Goal: Find specific page/section: Find specific page/section

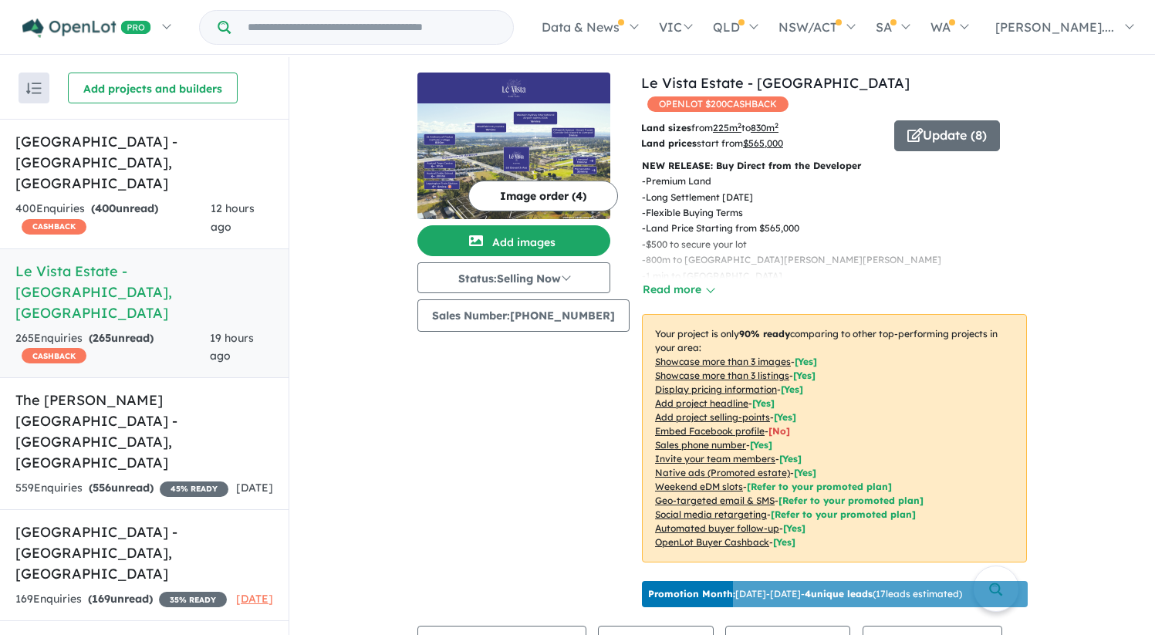
scroll to position [426, 0]
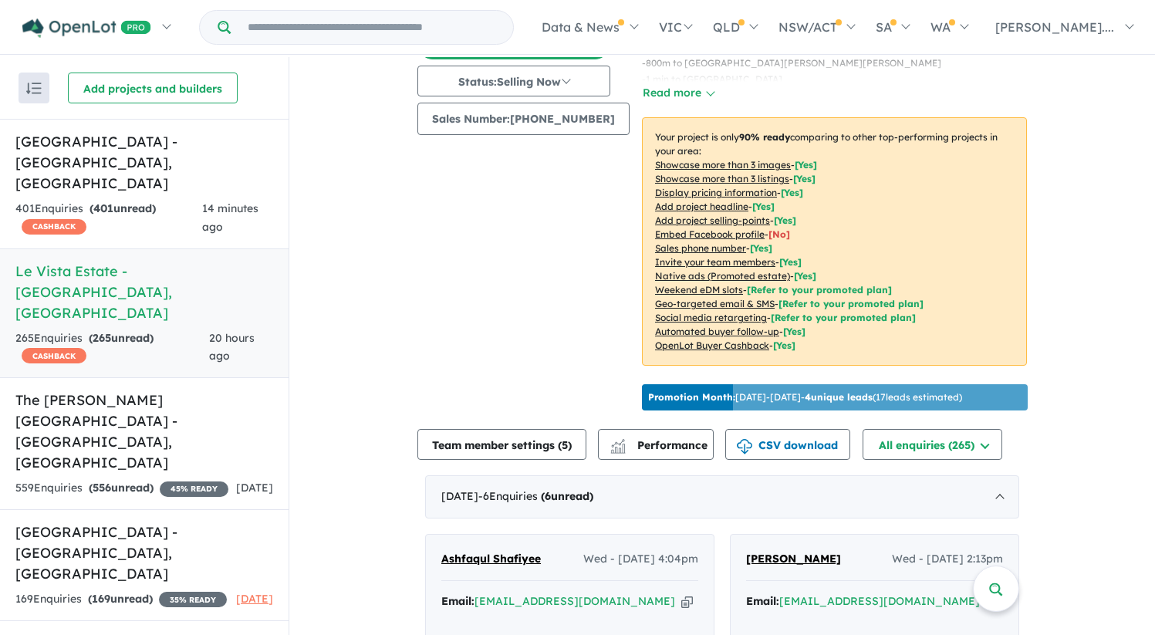
scroll to position [245, 0]
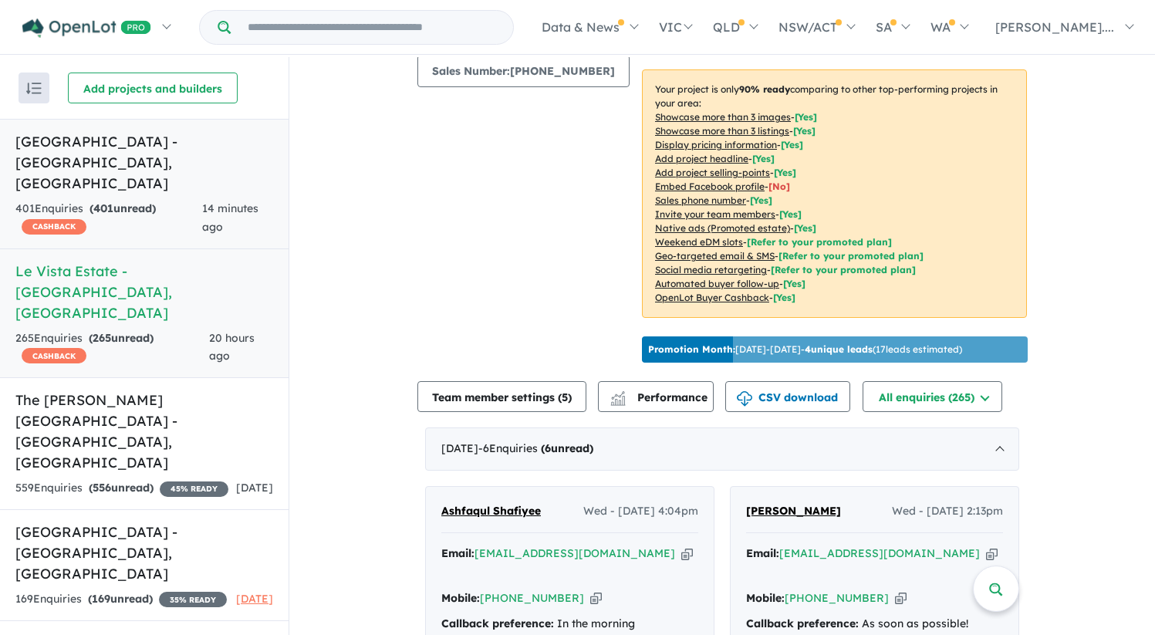
click at [139, 150] on h5 "[GEOGRAPHIC_DATA] - [GEOGRAPHIC_DATA] , [GEOGRAPHIC_DATA]" at bounding box center [144, 162] width 258 height 63
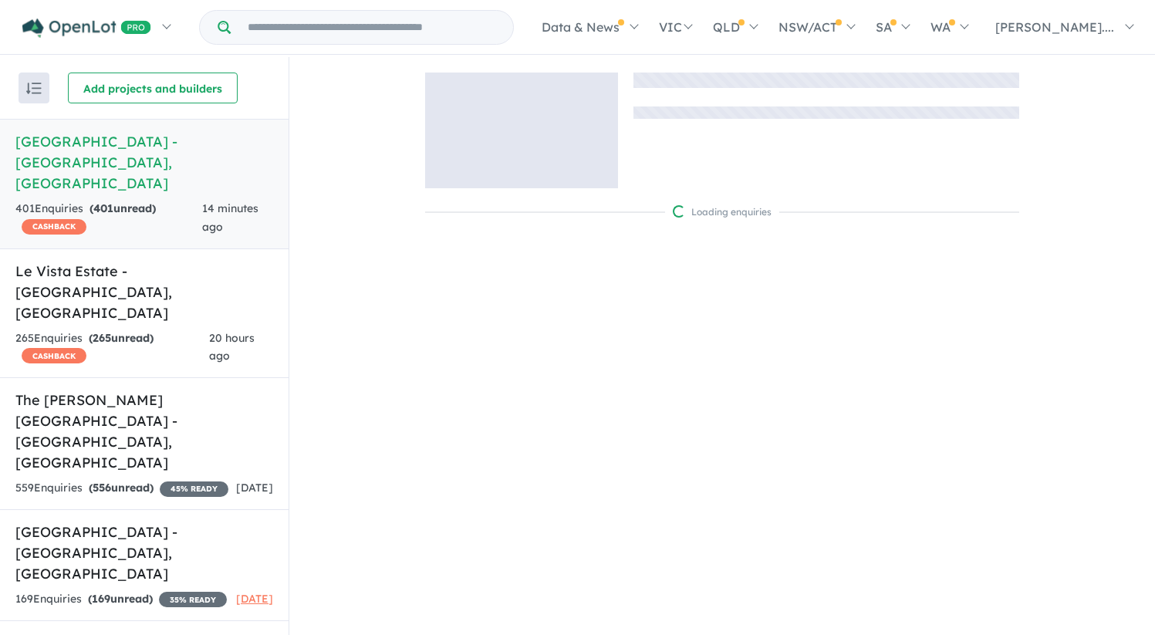
click at [139, 150] on h5 "[GEOGRAPHIC_DATA] - [GEOGRAPHIC_DATA] , [GEOGRAPHIC_DATA]" at bounding box center [144, 162] width 258 height 63
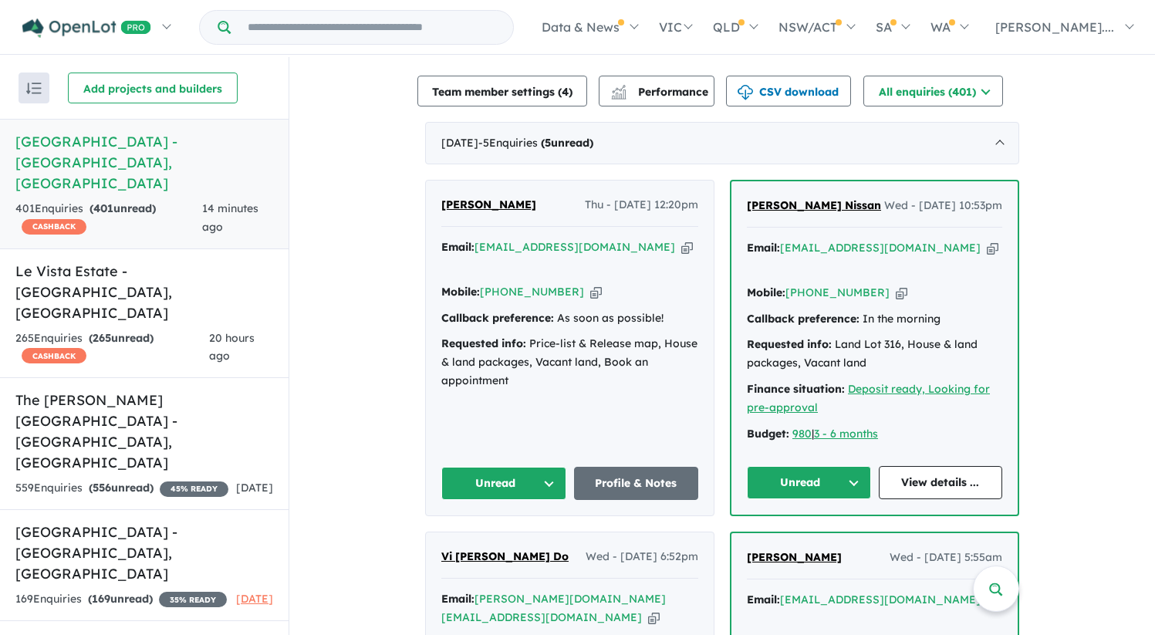
scroll to position [475, 0]
